Goal: Task Accomplishment & Management: Use online tool/utility

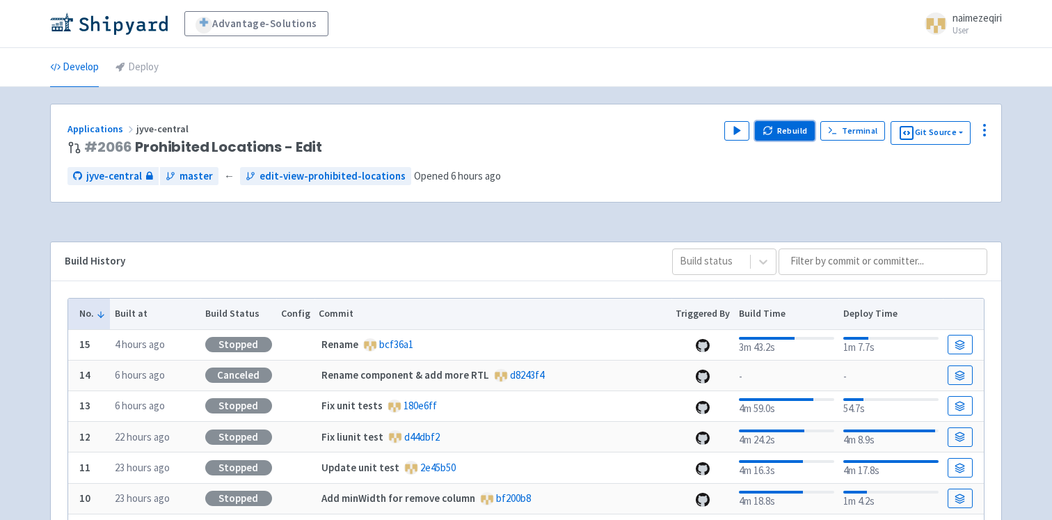
click at [793, 127] on button "Rebuild" at bounding box center [785, 130] width 60 height 19
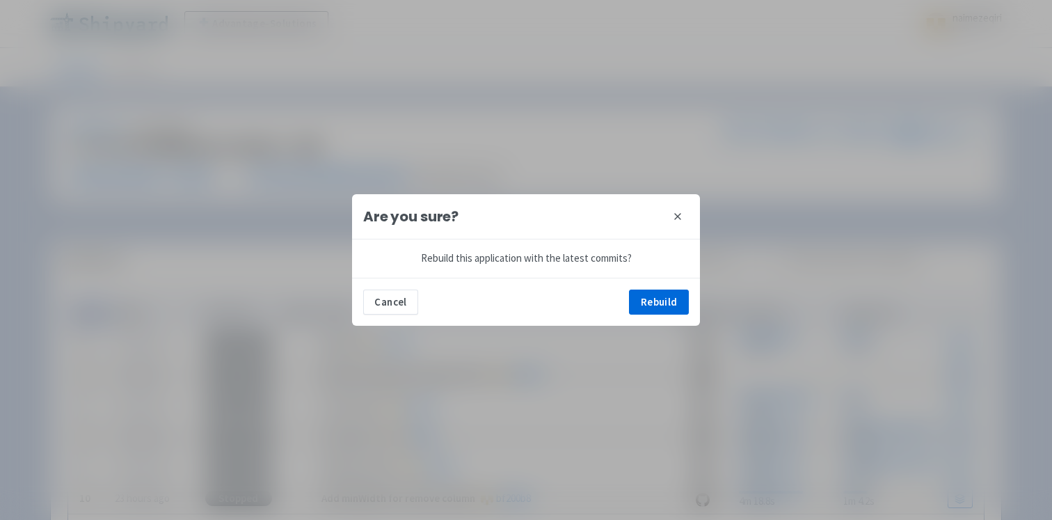
click at [682, 217] on icon at bounding box center [677, 216] width 11 height 11
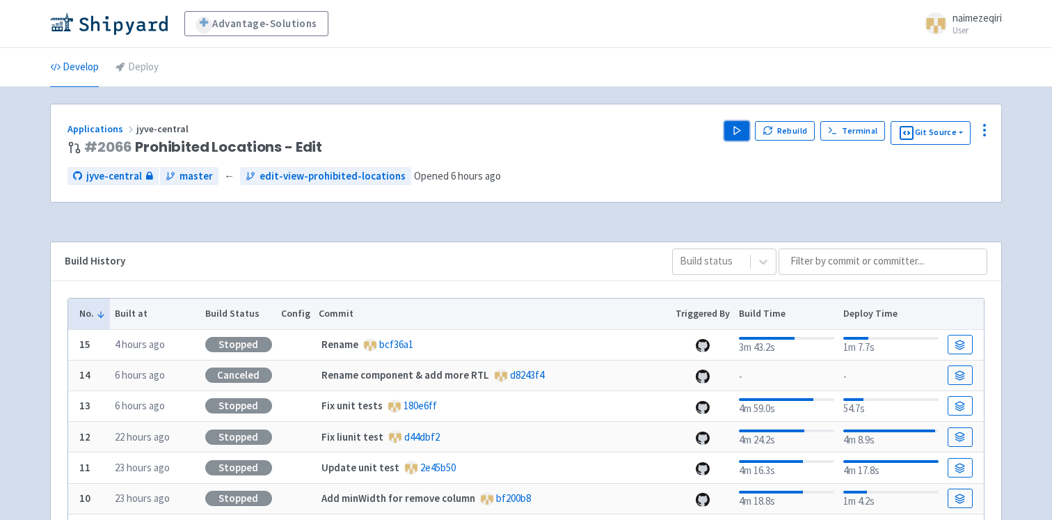
click at [737, 134] on polygon "button" at bounding box center [737, 131] width 6 height 8
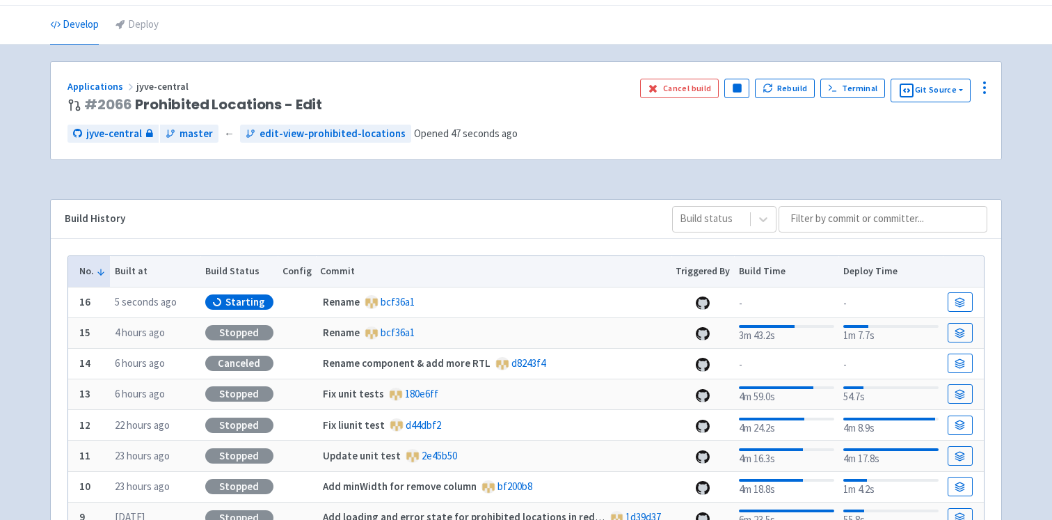
scroll to position [46, 0]
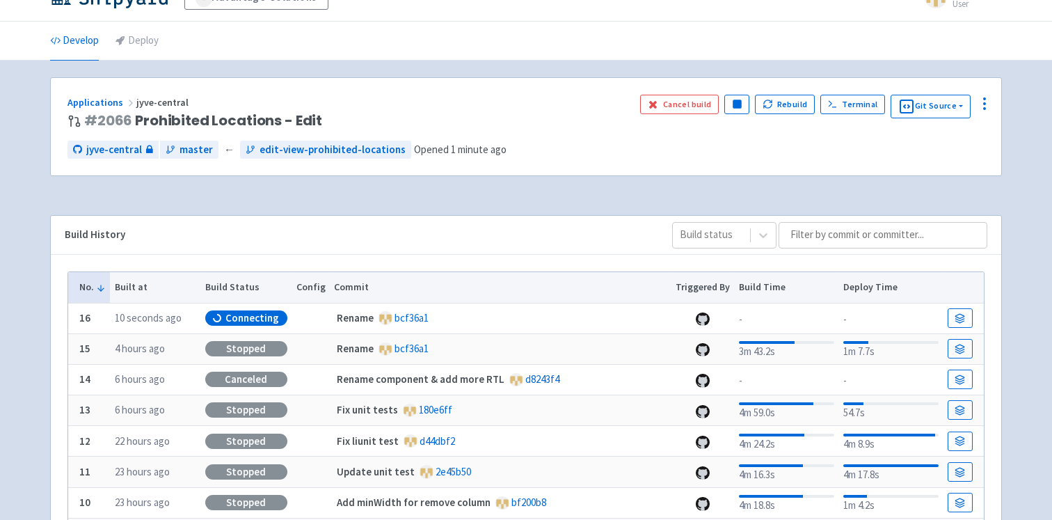
scroll to position [46, 0]
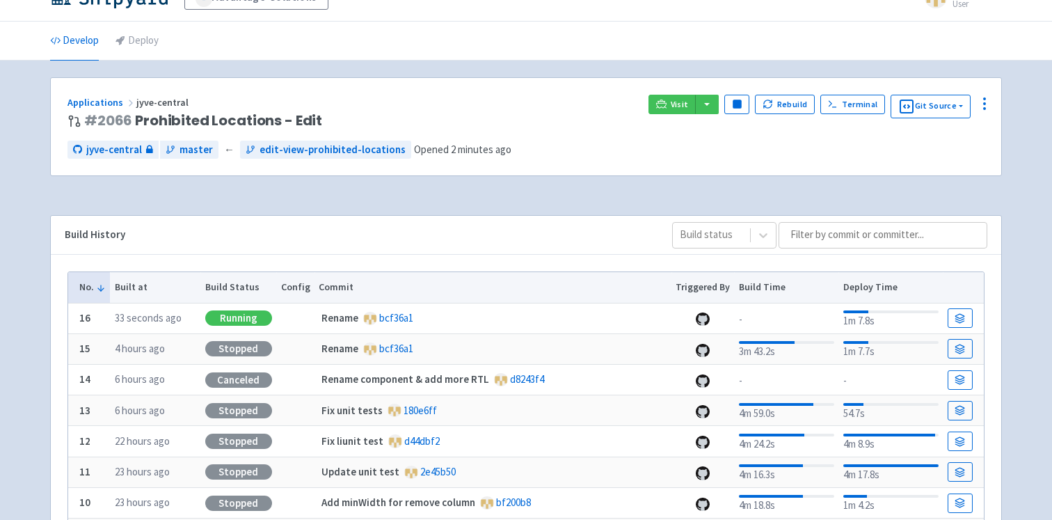
scroll to position [46, 0]
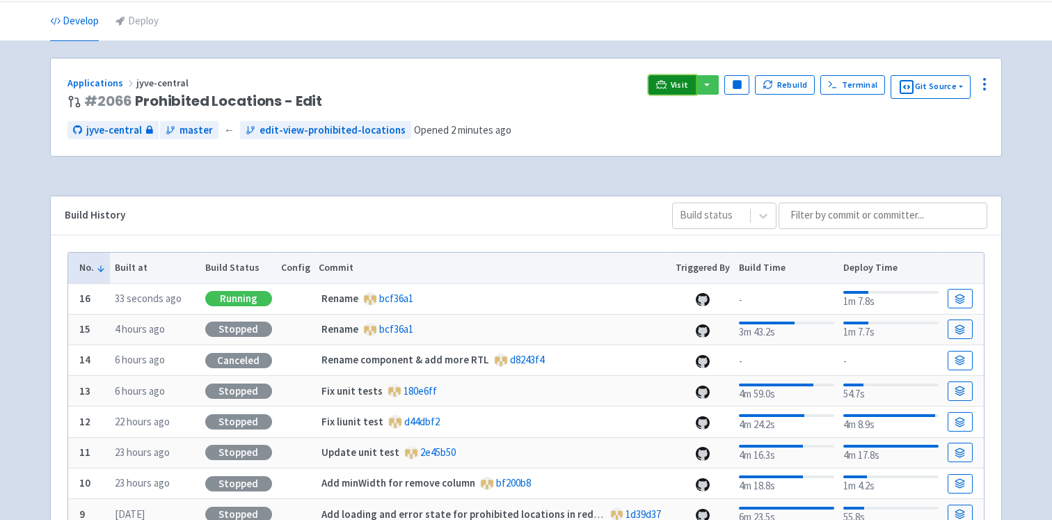
click at [676, 88] on span "Visit" at bounding box center [680, 84] width 18 height 11
